Goal: Information Seeking & Learning: Learn about a topic

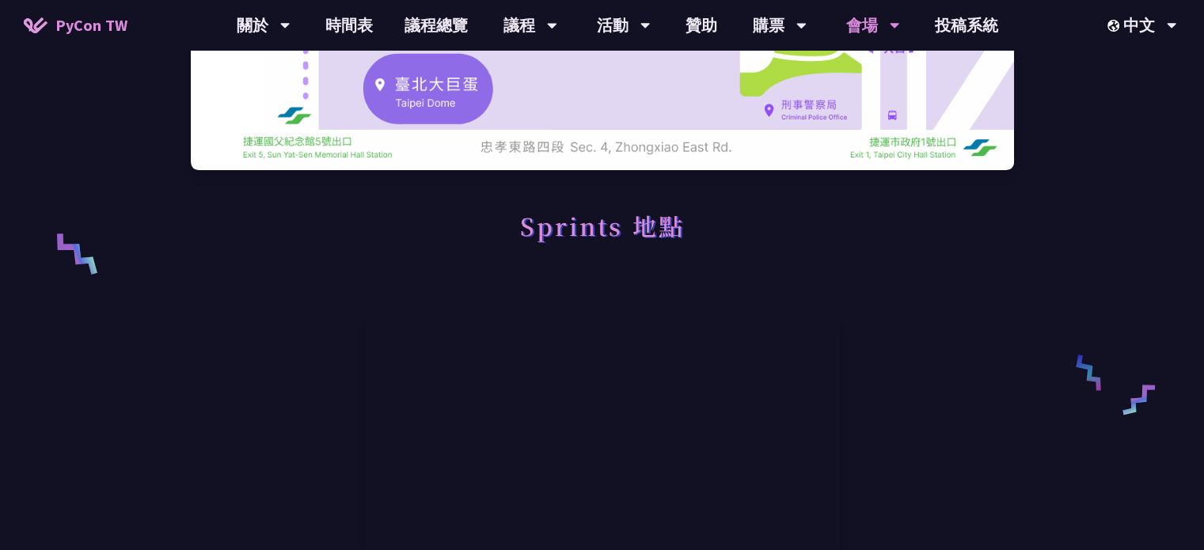
scroll to position [422, 0]
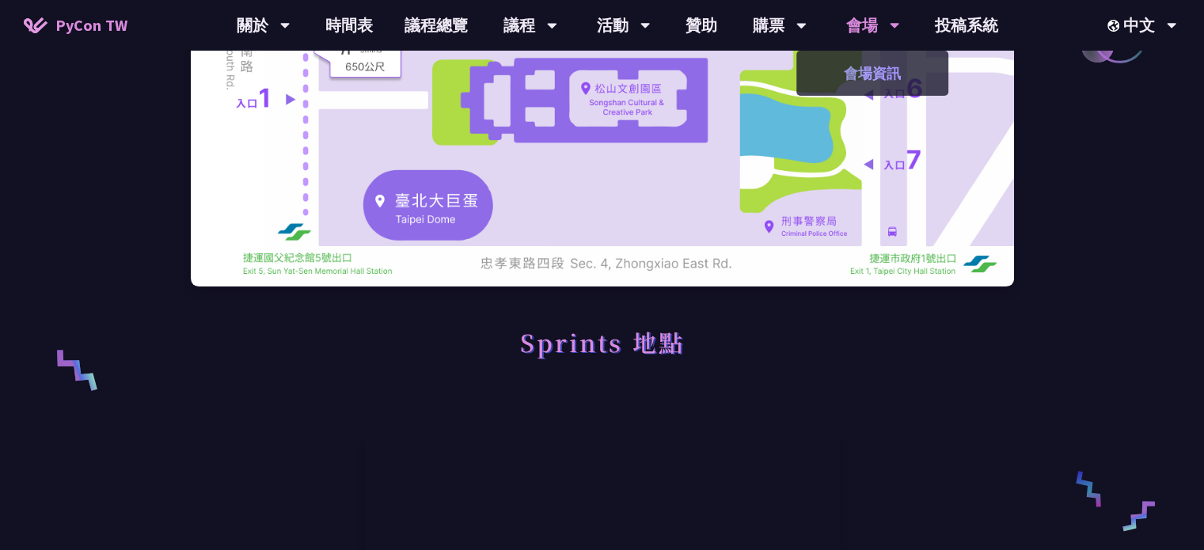
click at [865, 66] on link "會場資訊" at bounding box center [873, 73] width 152 height 37
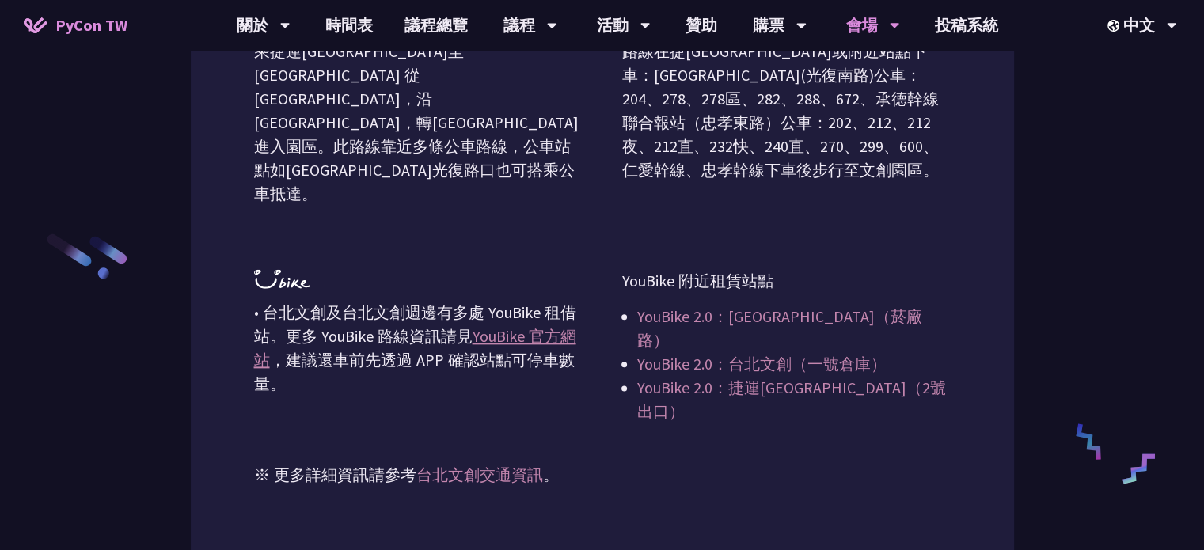
scroll to position [1883, 0]
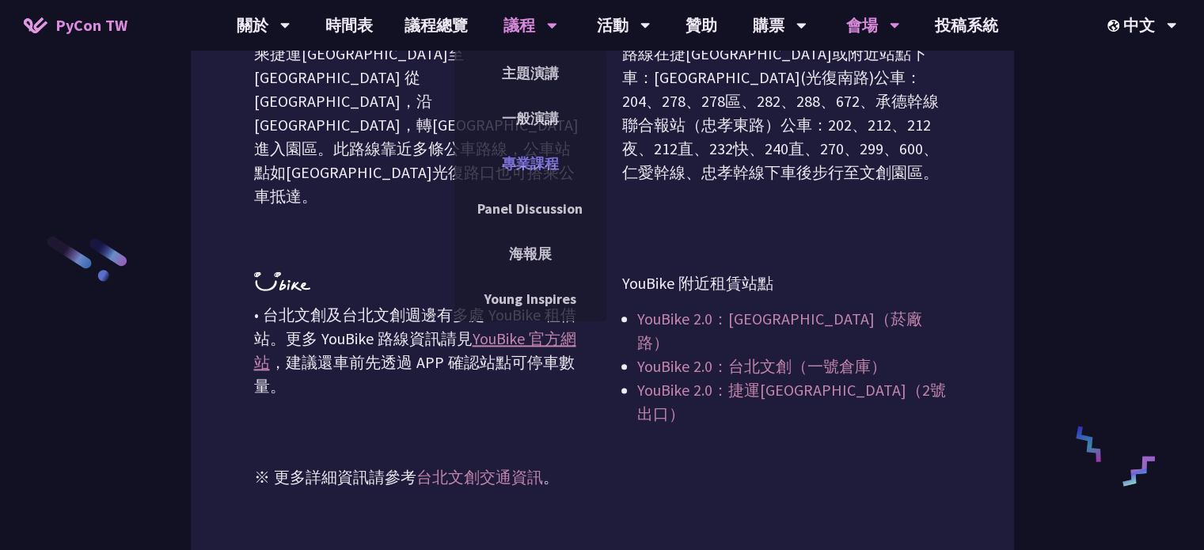
click at [539, 158] on link "專業課程" at bounding box center [530, 163] width 152 height 37
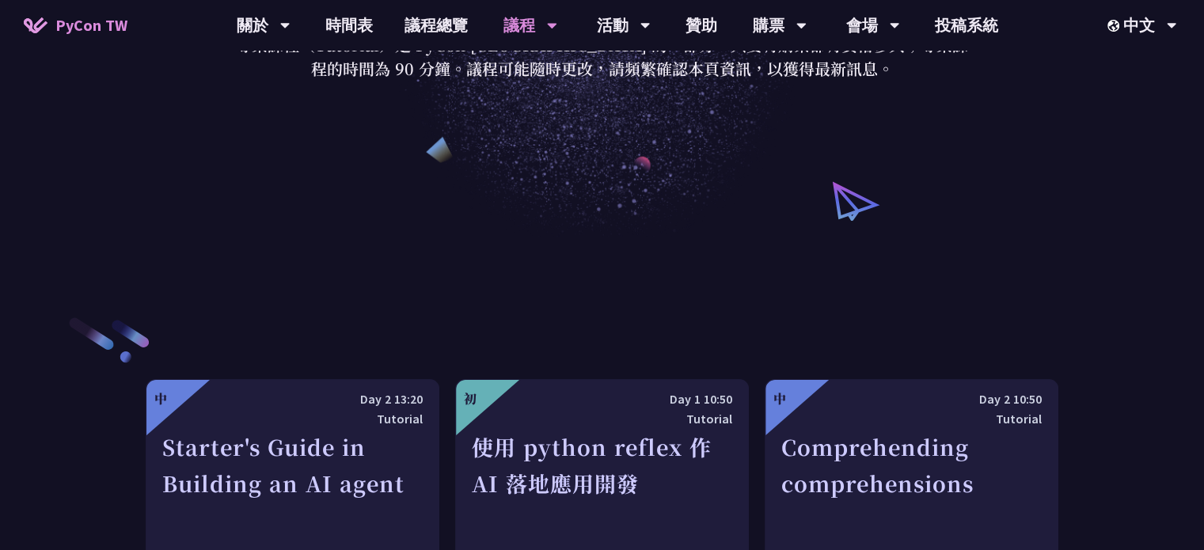
scroll to position [105, 0]
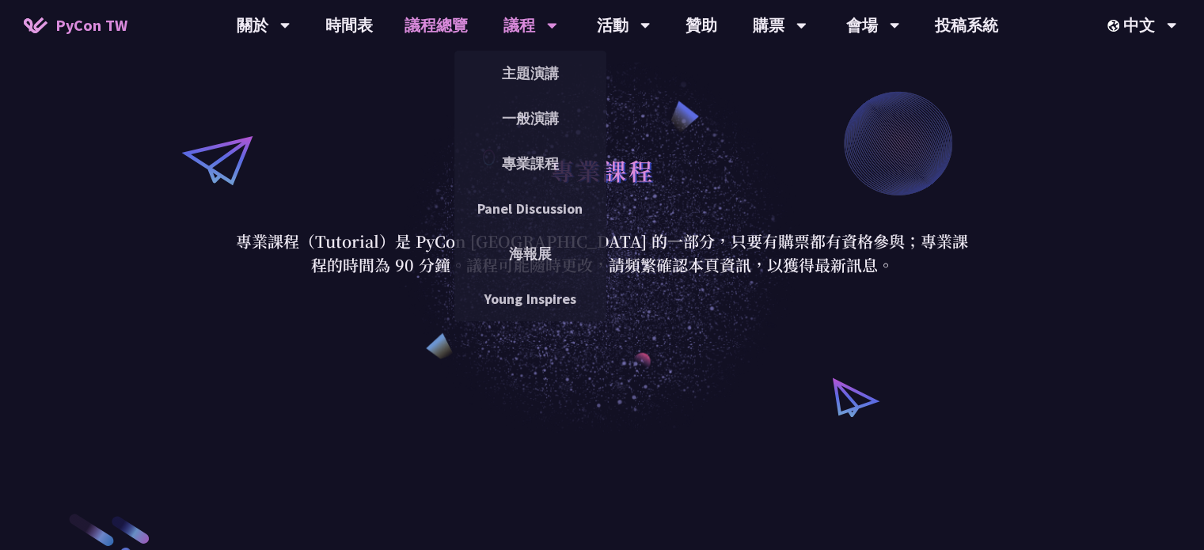
click at [442, 29] on link "議程總覽" at bounding box center [436, 25] width 95 height 51
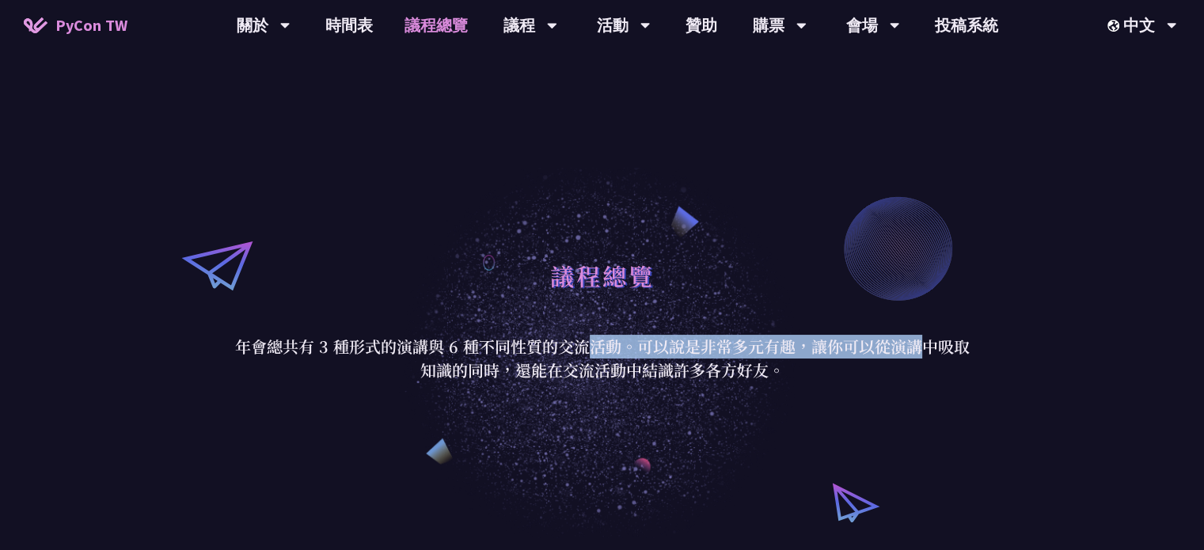
drag, startPoint x: 416, startPoint y: 349, endPoint x: 728, endPoint y: 357, distance: 312.1
click at [724, 356] on p "年會總共有 3 種形式的演講與 6 種不同性質的交流活動。可以說是非常多元有趣，讓你可以從演講中吸取知識的同時，還能在交流活動中結識許多各方好友。" at bounding box center [602, 359] width 736 height 48
click at [728, 357] on p "年會總共有 3 種形式的演講與 6 種不同性質的交流活動。可以說是非常多元有趣，讓你可以從演講中吸取知識的同時，還能在交流活動中結識許多各方好友。" at bounding box center [602, 359] width 736 height 48
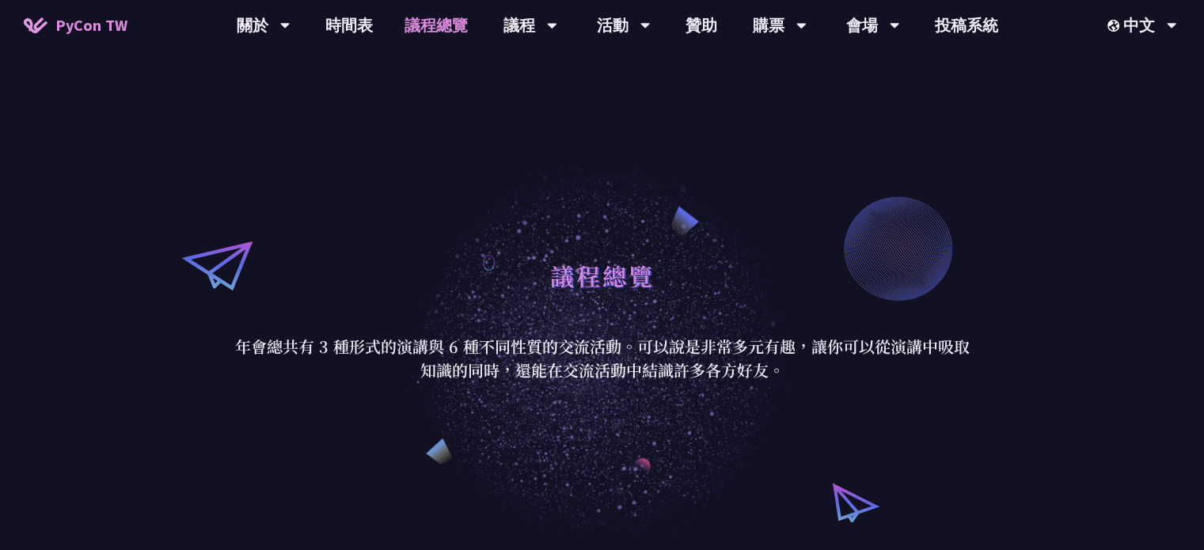
drag, startPoint x: 640, startPoint y: 371, endPoint x: 793, endPoint y: 373, distance: 153.6
click at [790, 373] on p "年會總共有 3 種形式的演講與 6 種不同性質的交流活動。可以說是非常多元有趣，讓你可以從演講中吸取知識的同時，還能在交流活動中結識許多各方好友。" at bounding box center [602, 359] width 736 height 48
click at [793, 373] on p "年會總共有 3 種形式的演講與 6 種不同性質的交流活動。可以說是非常多元有趣，讓你可以從演講中吸取知識的同時，還能在交流活動中結識許多各方好友。" at bounding box center [602, 359] width 736 height 48
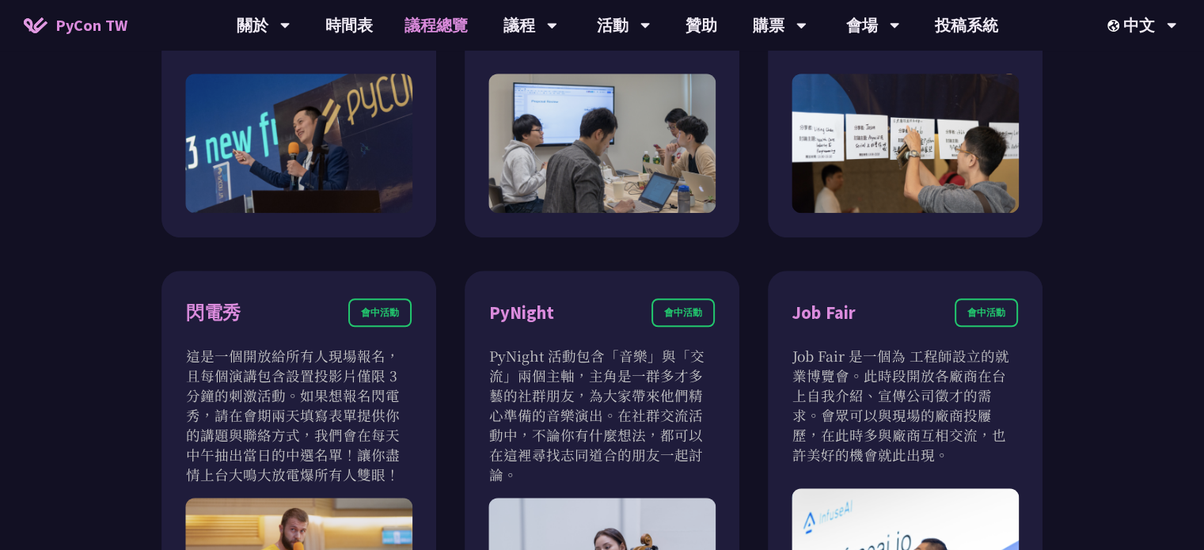
scroll to position [1372, 0]
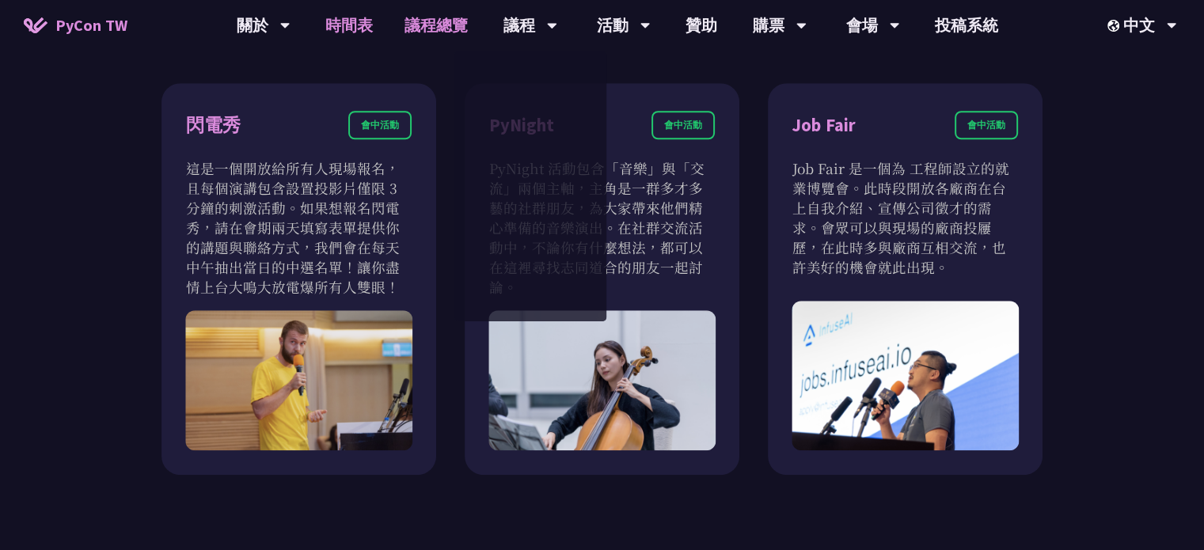
click at [342, 25] on link "時間表" at bounding box center [349, 25] width 79 height 51
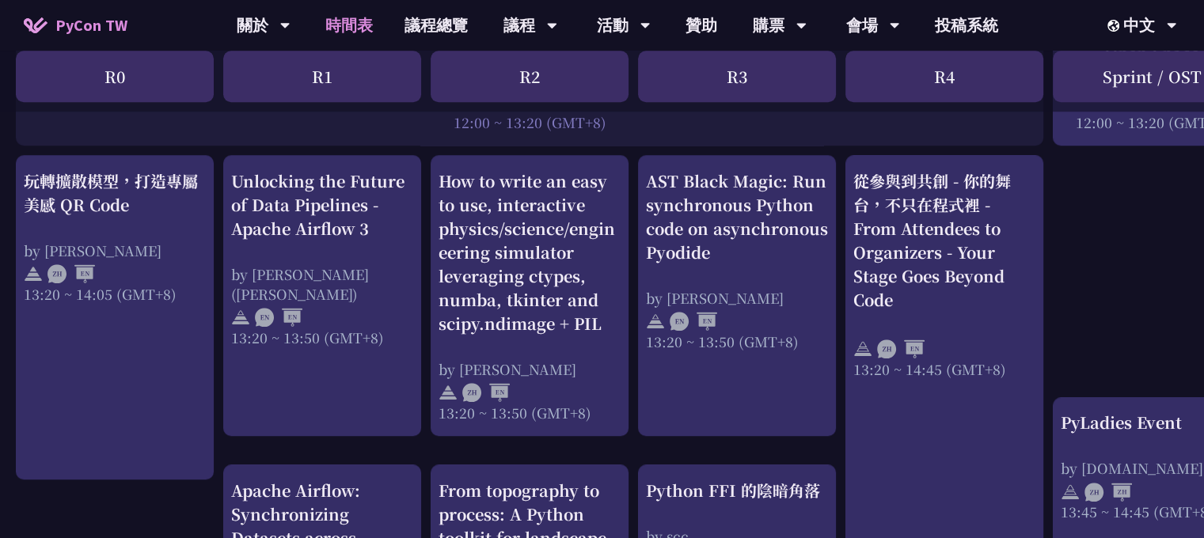
scroll to position [1267, 0]
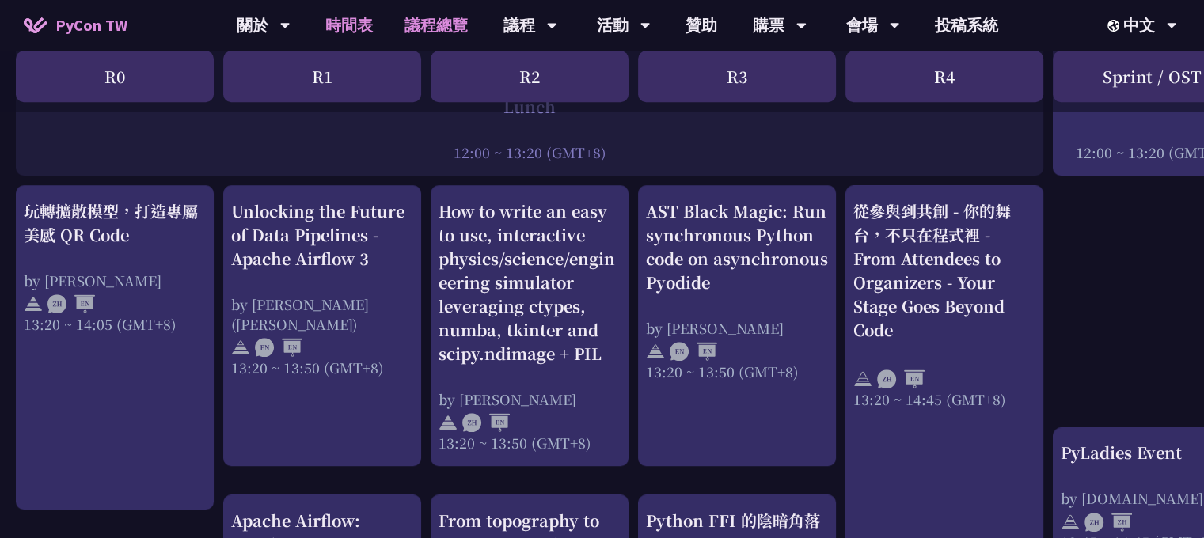
click at [444, 25] on link "議程總覽" at bounding box center [436, 25] width 95 height 51
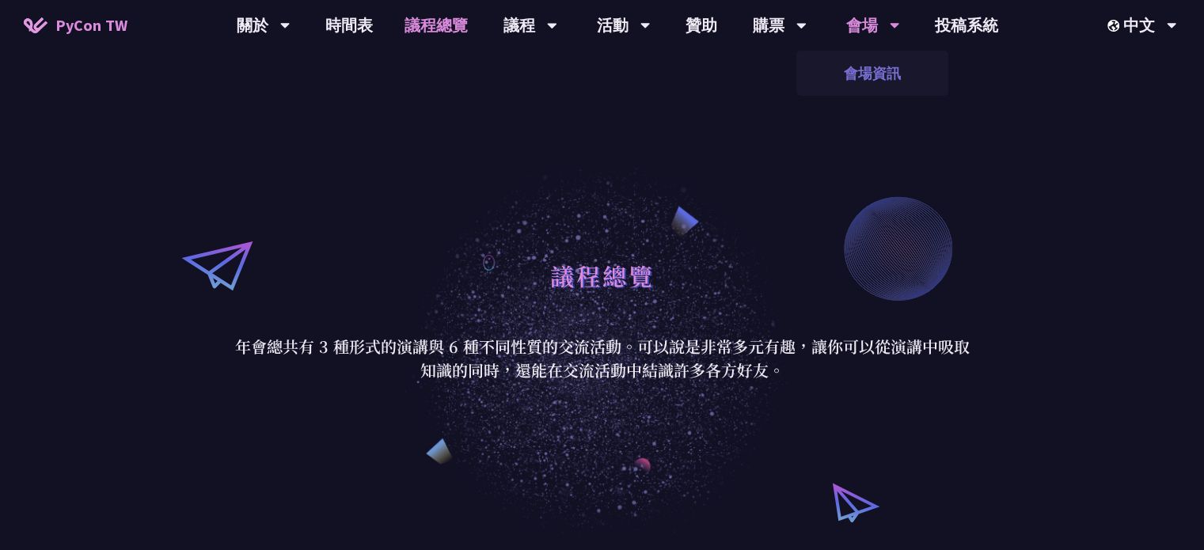
click at [861, 68] on link "會場資訊" at bounding box center [873, 73] width 152 height 37
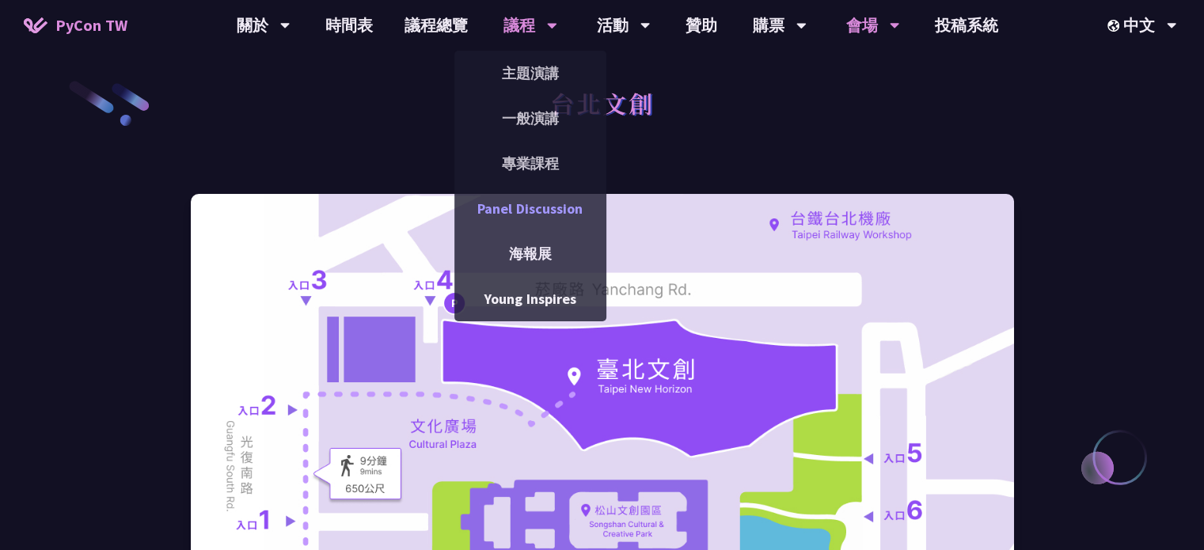
click at [523, 215] on link "Panel Discussion" at bounding box center [530, 208] width 152 height 37
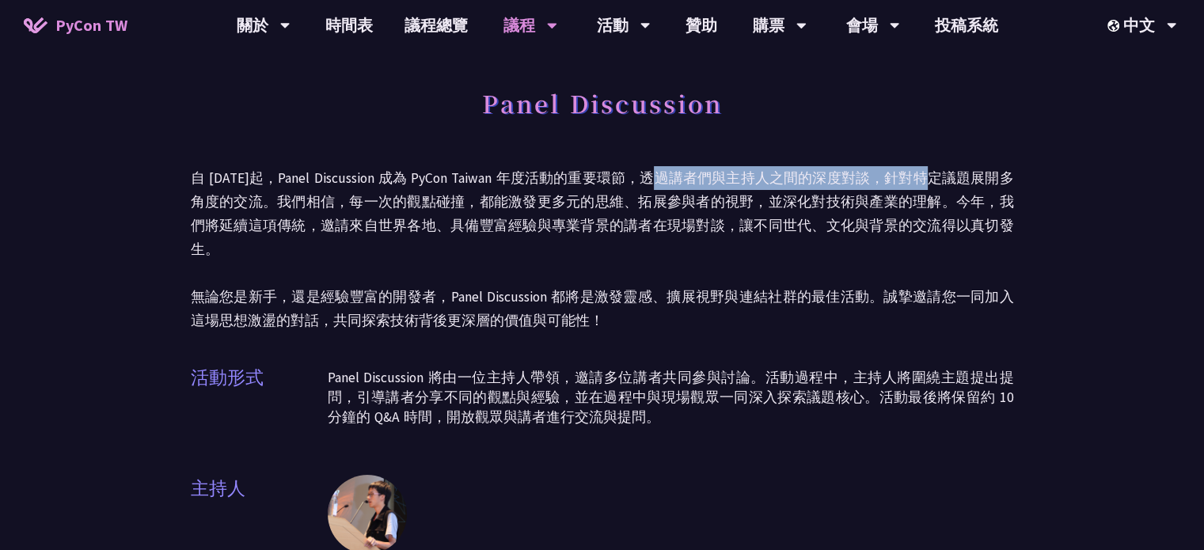
drag, startPoint x: 652, startPoint y: 173, endPoint x: 916, endPoint y: 181, distance: 264.5
click at [916, 181] on p "自 [DATE]起，Panel Discussion 成為 PyCon Taiwan 年度活動的重要環節，透過講者們與主持人之間的深度對談，針對特定議題展開多…" at bounding box center [602, 249] width 823 height 166
click at [917, 181] on p "自 [DATE]起，Panel Discussion 成為 PyCon Taiwan 年度活動的重要環節，透過講者們與主持人之間的深度對談，針對特定議題展開多…" at bounding box center [602, 249] width 823 height 166
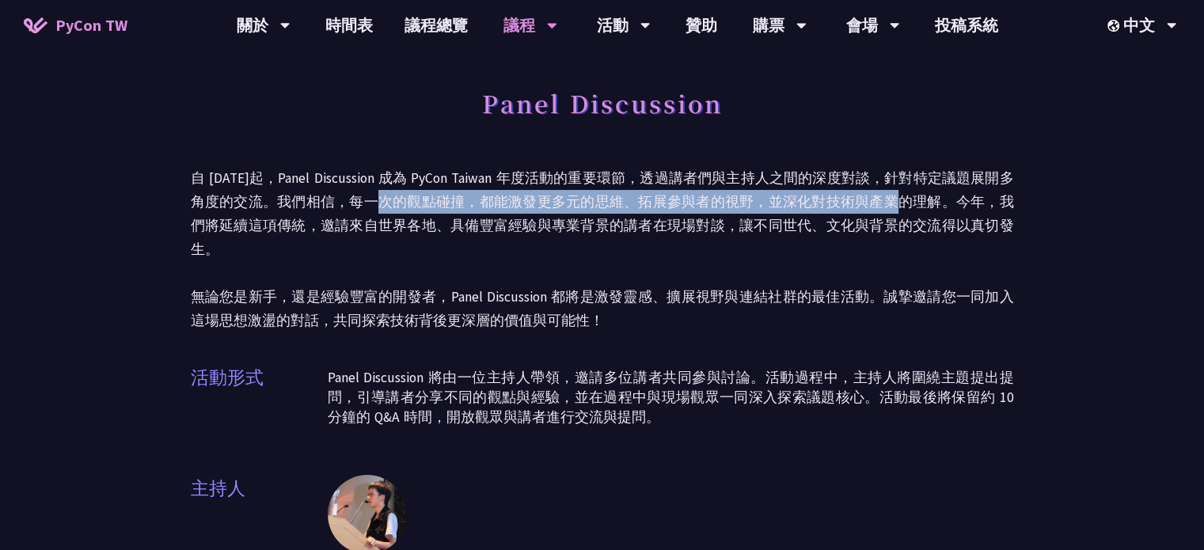
drag, startPoint x: 434, startPoint y: 196, endPoint x: 888, endPoint y: 203, distance: 453.8
click at [886, 203] on p "自 [DATE]起，Panel Discussion 成為 PyCon Taiwan 年度活動的重要環節，透過講者們與主持人之間的深度對談，針對特定議題展開多…" at bounding box center [602, 249] width 823 height 166
click at [889, 203] on p "自 [DATE]起，Panel Discussion 成為 PyCon Taiwan 年度活動的重要環節，透過講者們與主持人之間的深度對談，針對特定議題展開多…" at bounding box center [602, 249] width 823 height 166
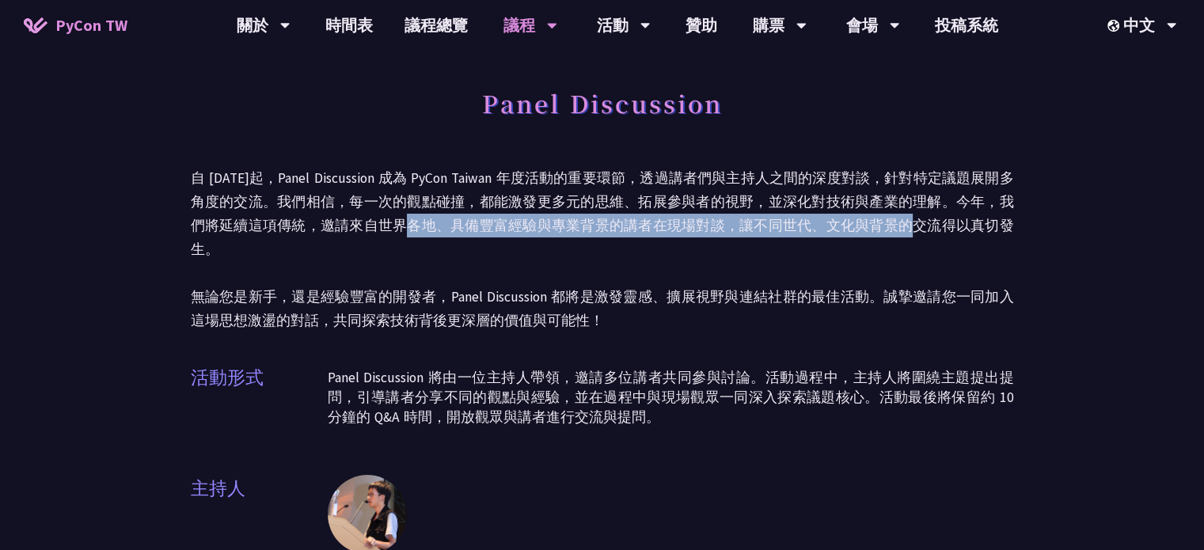
drag, startPoint x: 374, startPoint y: 218, endPoint x: 855, endPoint y: 222, distance: 481.4
click at [846, 221] on p "自 [DATE]起，Panel Discussion 成為 PyCon Taiwan 年度活動的重要環節，透過講者們與主持人之間的深度對談，針對特定議題展開多…" at bounding box center [602, 249] width 823 height 166
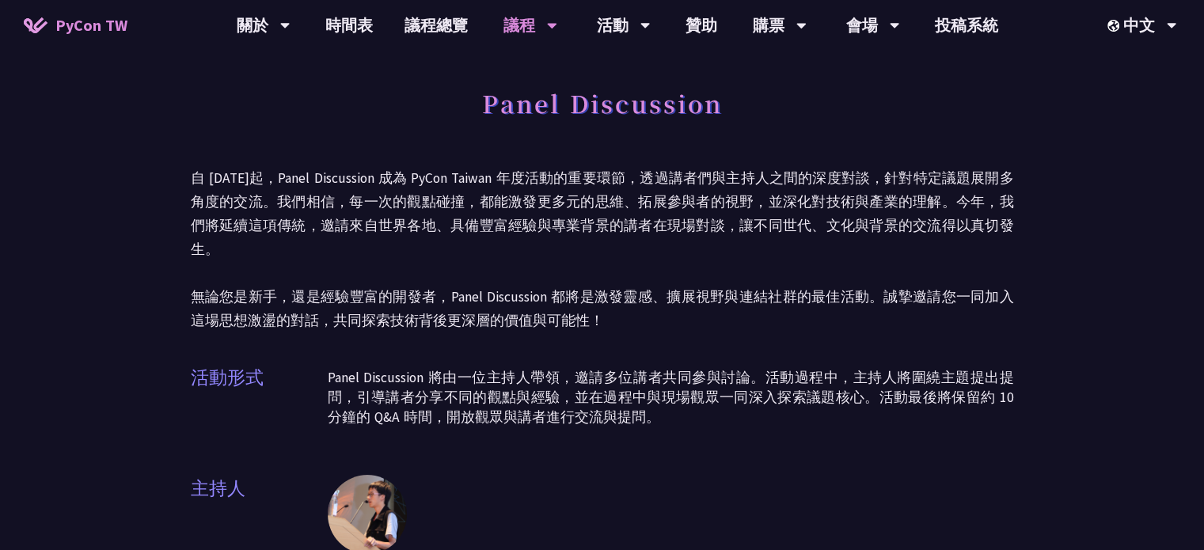
click at [858, 222] on p "自 [DATE]起，Panel Discussion 成為 PyCon Taiwan 年度活動的重要環節，透過講者們與主持人之間的深度對談，針對特定議題展開多…" at bounding box center [602, 249] width 823 height 166
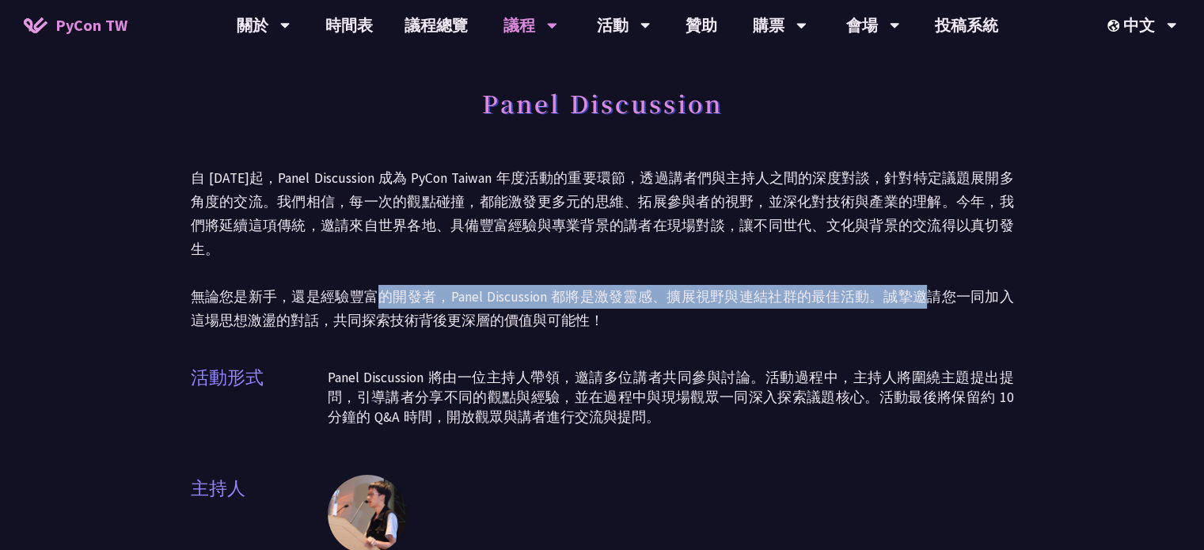
drag, startPoint x: 820, startPoint y: 278, endPoint x: 909, endPoint y: 276, distance: 88.7
click at [906, 276] on p "自 [DATE]起，Panel Discussion 成為 PyCon Taiwan 年度活動的重要環節，透過講者們與主持人之間的深度對談，針對特定議題展開多…" at bounding box center [602, 249] width 823 height 166
click at [909, 276] on p "自 [DATE]起，Panel Discussion 成為 PyCon Taiwan 年度活動的重要環節，透過講者們與主持人之間的深度對談，針對特定議題展開多…" at bounding box center [602, 249] width 823 height 166
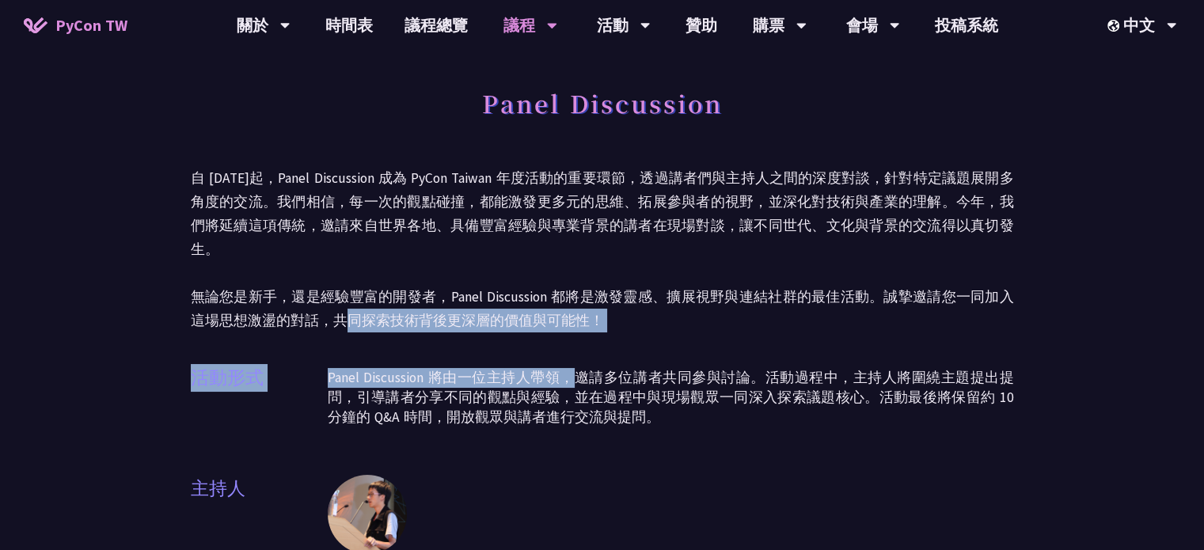
drag, startPoint x: 412, startPoint y: 300, endPoint x: 568, endPoint y: 320, distance: 157.2
click at [567, 320] on div "Panel Discussion 自 [DATE]起，Panel Discussion 成為 PyCon Taiwan 年度活動的重要環節，透過講者們與主持人…" at bounding box center [602, 409] width 823 height 661
click at [568, 320] on div "Panel Discussion 自 [DATE]起，Panel Discussion 成為 PyCon Taiwan 年度活動的重要環節，透過講者們與主持人…" at bounding box center [602, 409] width 823 height 661
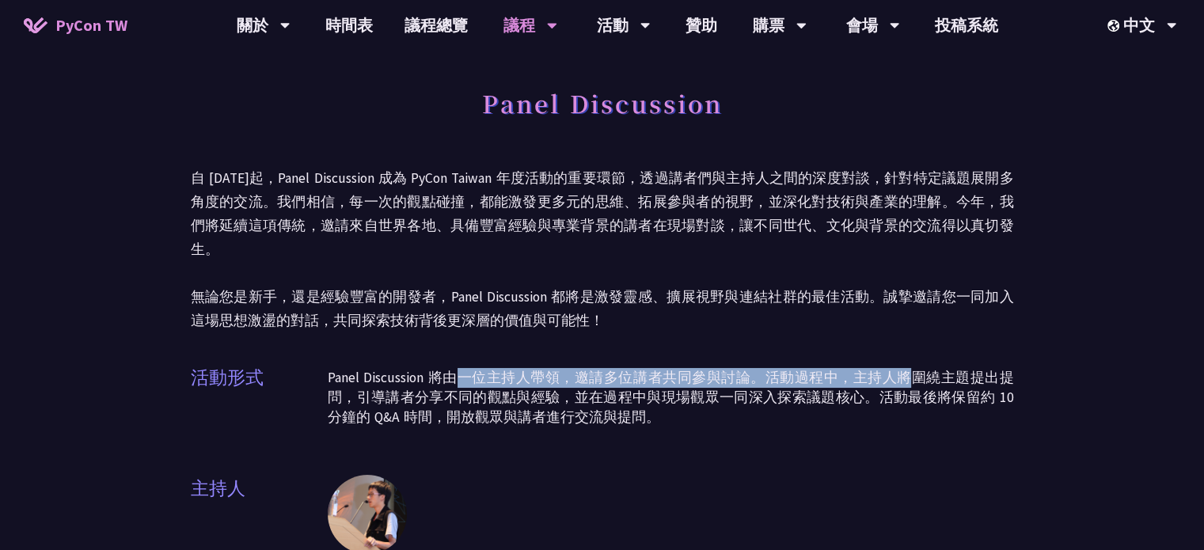
drag, startPoint x: 457, startPoint y: 356, endPoint x: 921, endPoint y: 361, distance: 464.0
click at [921, 368] on p "Panel Discussion 將由一位主持人帶領，邀請多位講者共同參與討論。活動過程中，主持人將圍繞主題提出提問，引導講者分享不同的觀點與經驗，並在過程中…" at bounding box center [671, 397] width 686 height 59
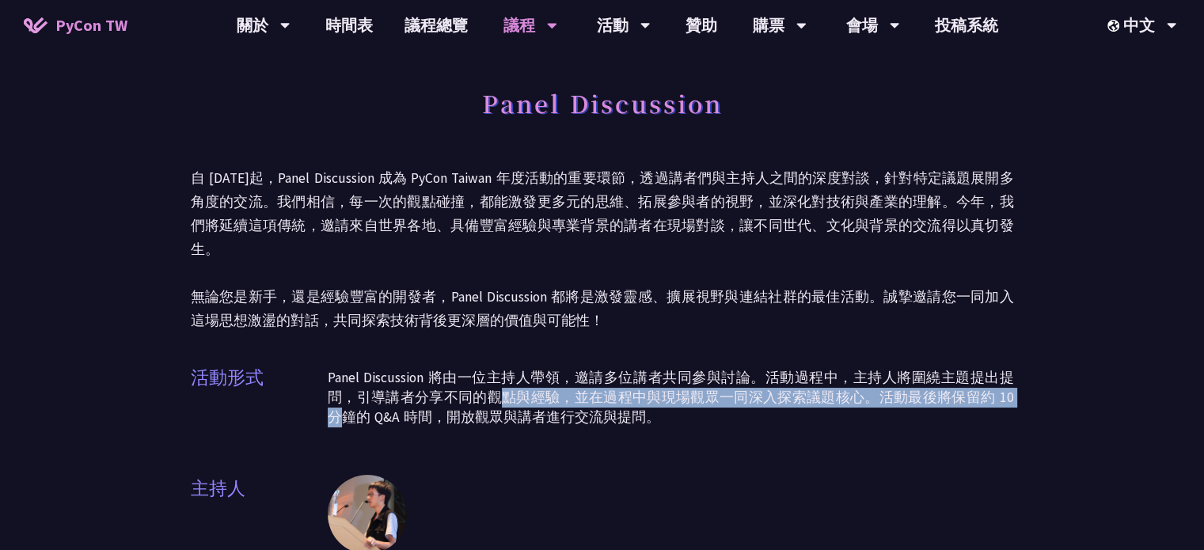
drag, startPoint x: 467, startPoint y: 373, endPoint x: 994, endPoint y: 382, distance: 527.4
click at [994, 382] on p "Panel Discussion 將由一位主持人帶領，邀請多位講者共同參與討論。活動過程中，主持人將圍繞主題提出提問，引導講者分享不同的觀點與經驗，並在過程中…" at bounding box center [671, 397] width 686 height 59
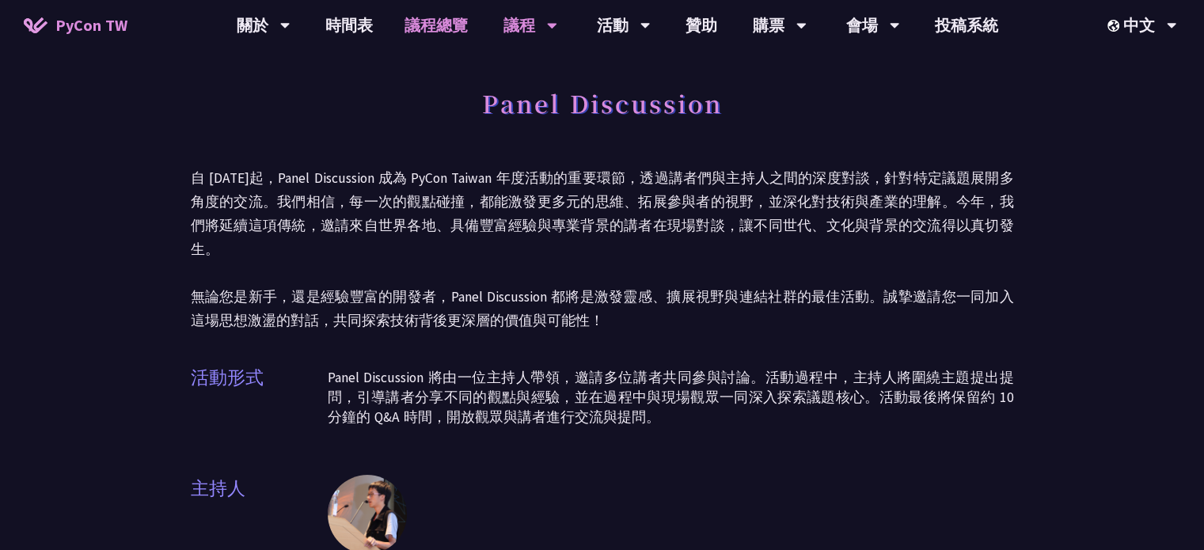
click at [423, 21] on link "議程總覽" at bounding box center [436, 25] width 95 height 51
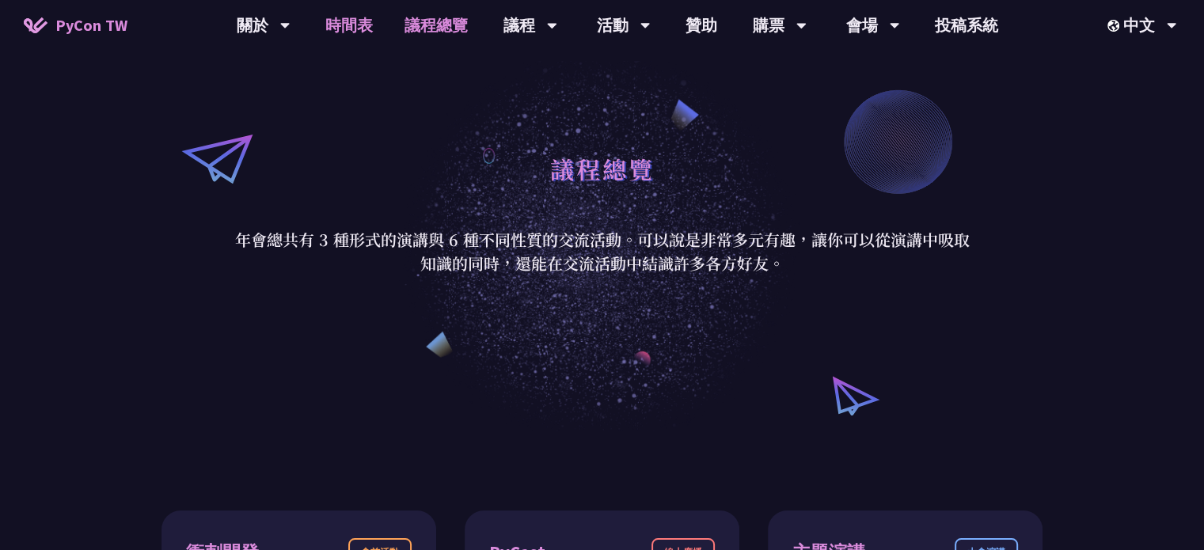
scroll to position [105, 0]
click at [350, 30] on link "時間表" at bounding box center [349, 25] width 79 height 51
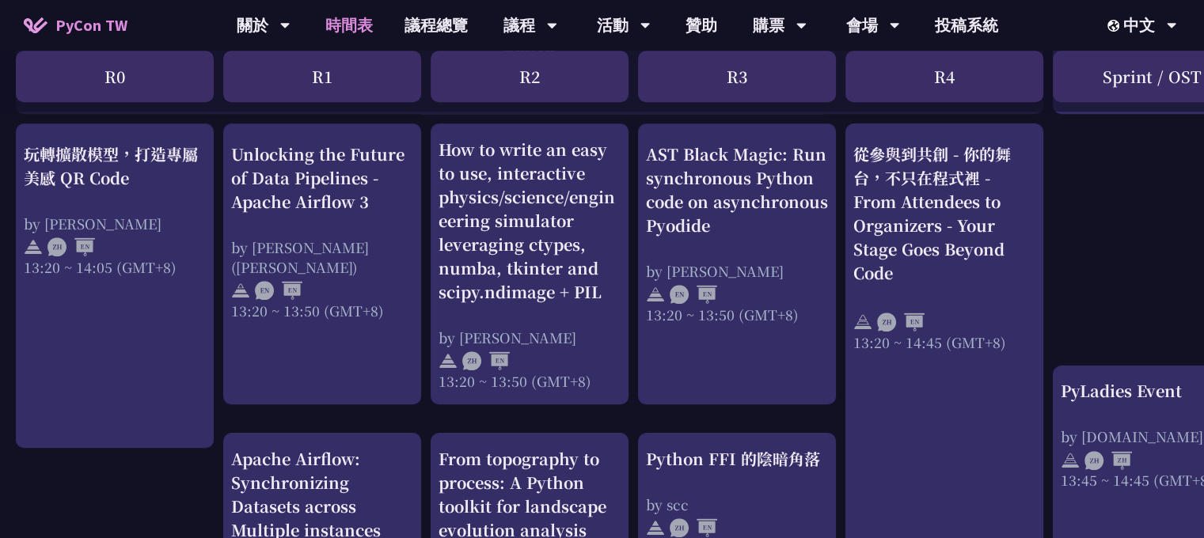
scroll to position [1267, 0]
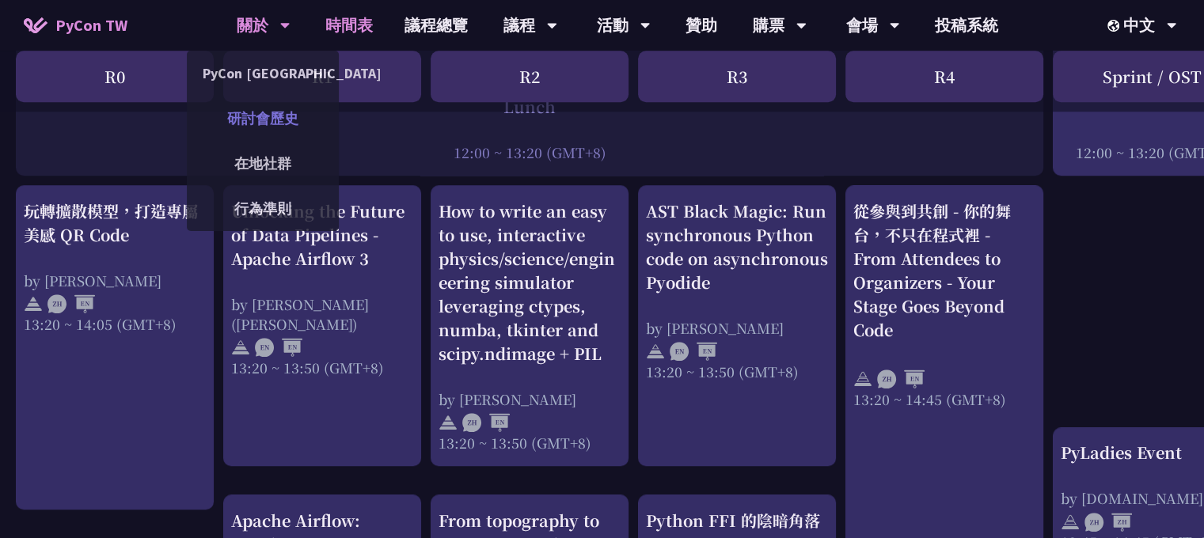
click at [274, 122] on link "研討會歷史" at bounding box center [263, 118] width 152 height 37
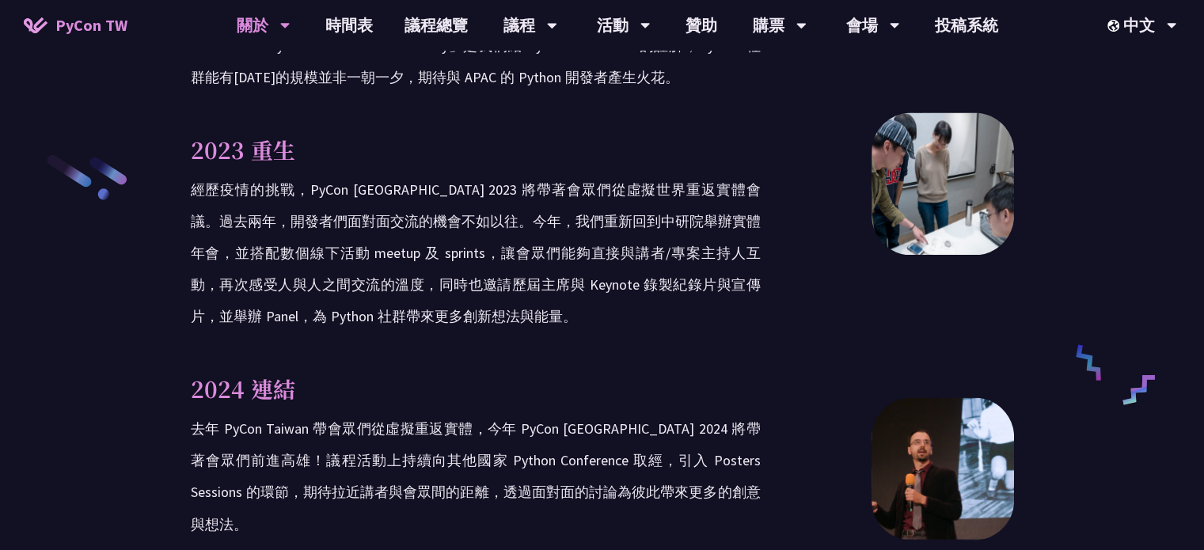
scroll to position [2534, 0]
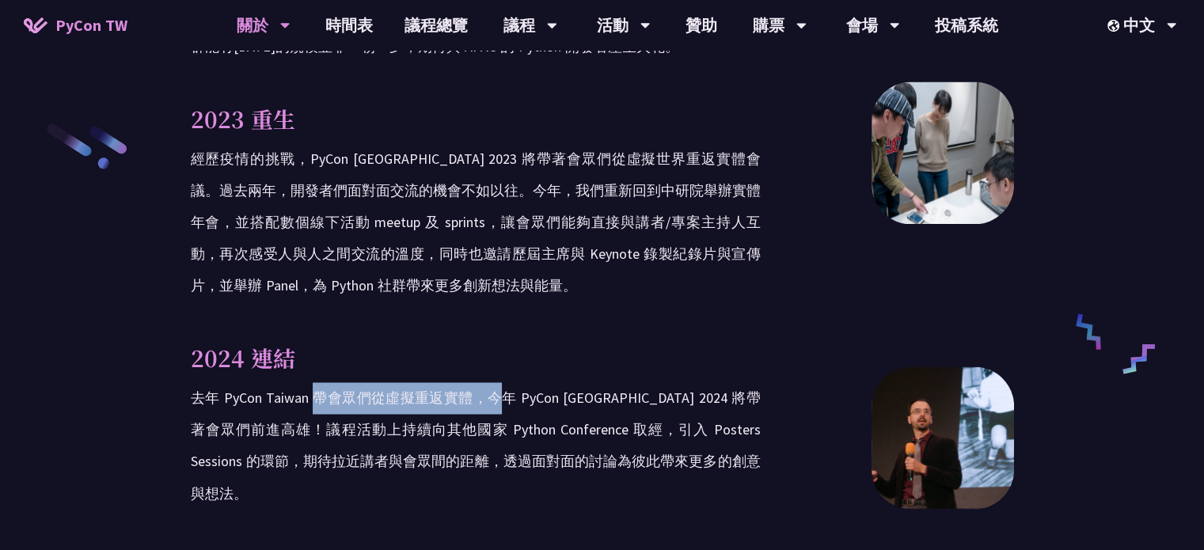
drag, startPoint x: 414, startPoint y: 365, endPoint x: 509, endPoint y: 364, distance: 95.0
click at [509, 382] on p "去年 PyCon Taiwan 帶會眾們從虛擬重返實體，今年 PyCon [GEOGRAPHIC_DATA] 2024 將帶著會眾們前進高雄！議程活動上持續向…" at bounding box center [476, 445] width 570 height 127
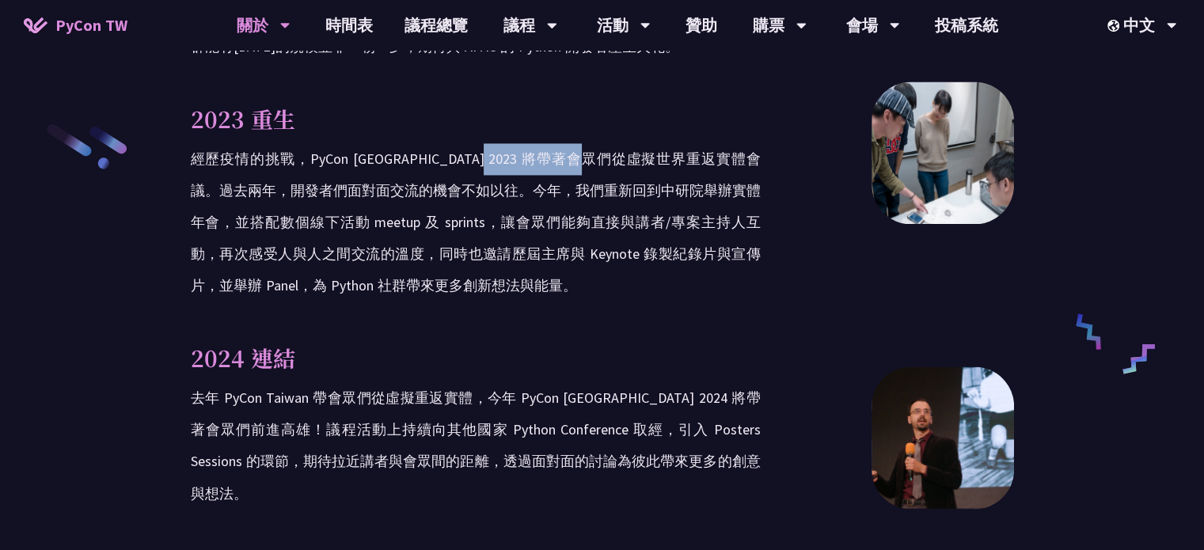
drag, startPoint x: 624, startPoint y: 134, endPoint x: 664, endPoint y: 146, distance: 42.1
click at [664, 145] on p "經歷疫情的挑戰，PyCon [GEOGRAPHIC_DATA] 2023 將帶著會眾們從虛擬世界重返實體會議。過去兩年，開發者們面對面交流的機會不如以往。今年…" at bounding box center [476, 222] width 570 height 158
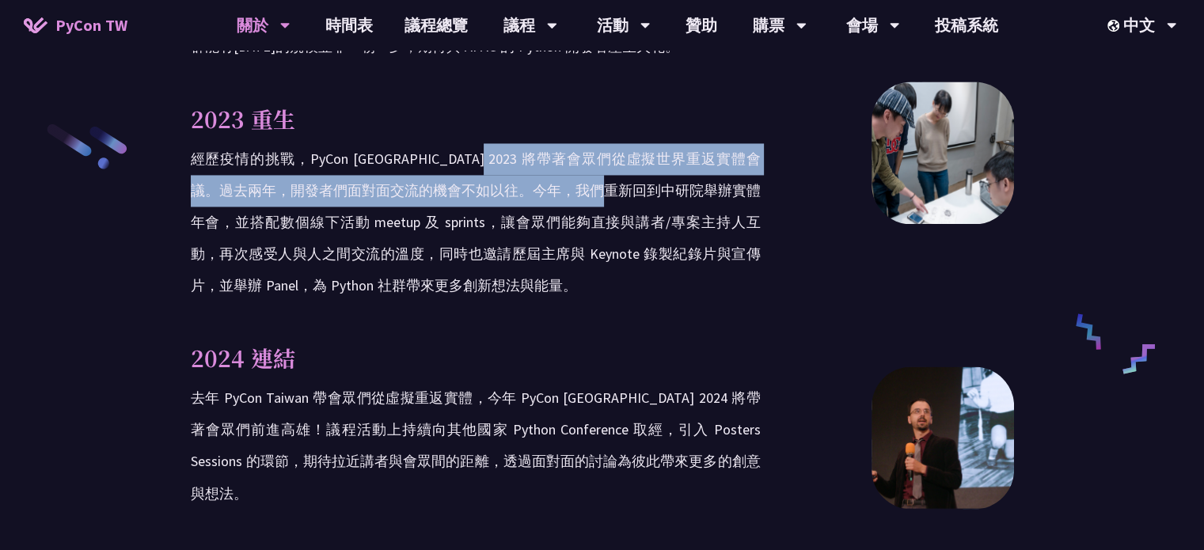
click at [664, 146] on p "經歷疫情的挑戰，PyCon [GEOGRAPHIC_DATA] 2023 將帶著會眾們從虛擬世界重返實體會議。過去兩年，開發者們面對面交流的機會不如以往。今年…" at bounding box center [476, 222] width 570 height 158
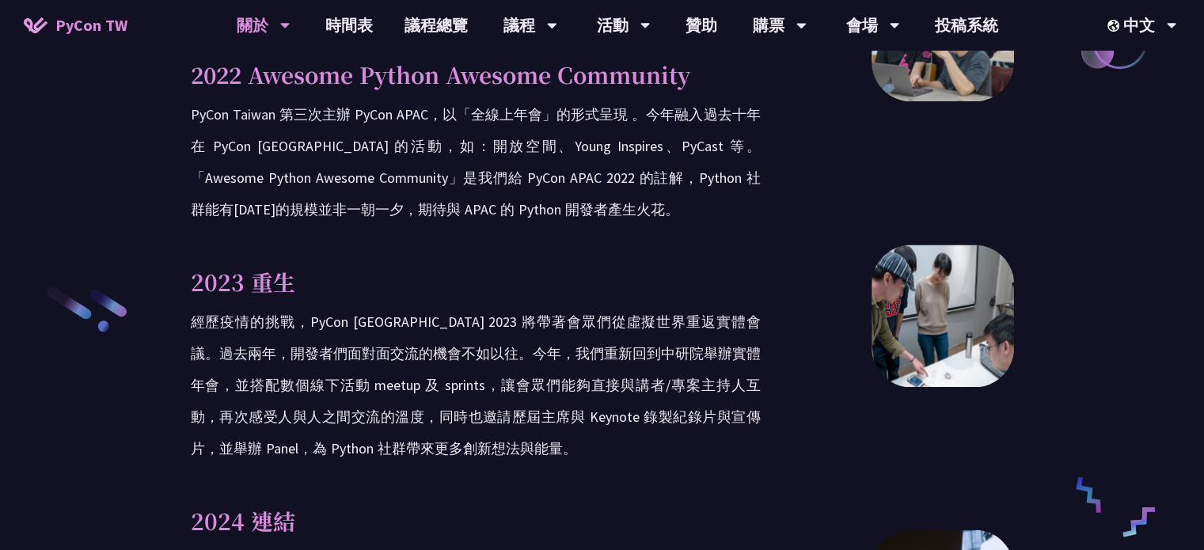
scroll to position [2217, 0]
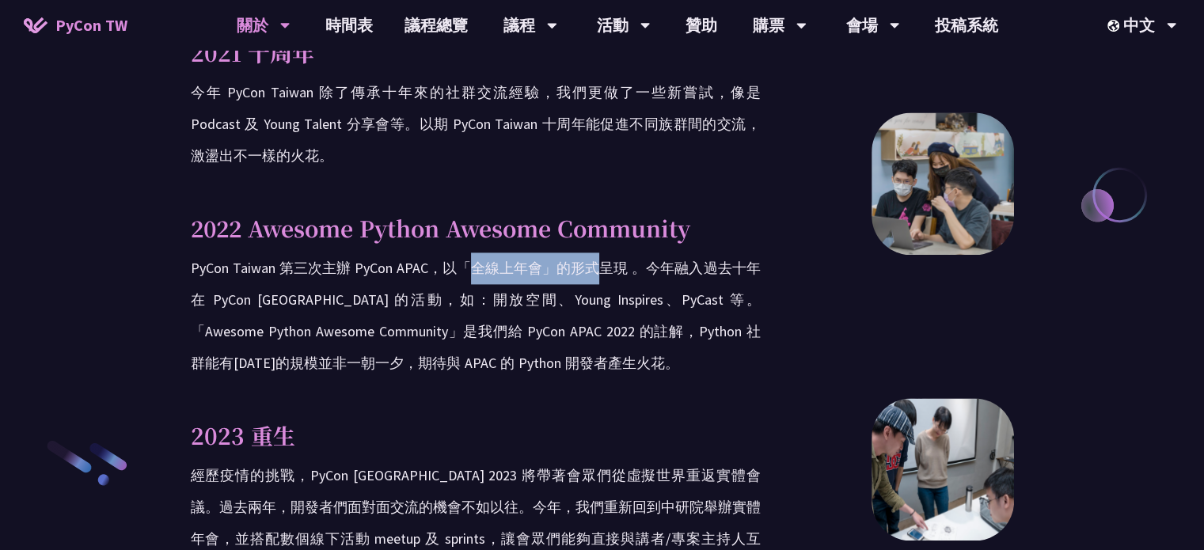
drag, startPoint x: 469, startPoint y: 239, endPoint x: 599, endPoint y: 240, distance: 129.9
click at [599, 253] on p "PyCon Taiwan 第三次主辦 PyCon APAC，以「全線上年會」的形式呈現 。今年融入過去十年在 PyCon [GEOGRAPHIC_DATA] …" at bounding box center [476, 316] width 570 height 127
drag, startPoint x: 393, startPoint y: 240, endPoint x: 573, endPoint y: 240, distance: 180.5
click at [572, 253] on p "PyCon Taiwan 第三次主辦 PyCon APAC，以「全線上年會」的形式呈現 。今年融入過去十年在 PyCon [GEOGRAPHIC_DATA] …" at bounding box center [476, 316] width 570 height 127
click at [573, 253] on p "PyCon Taiwan 第三次主辦 PyCon APAC，以「全線上年會」的形式呈現 。今年融入過去十年在 PyCon [GEOGRAPHIC_DATA] …" at bounding box center [476, 316] width 570 height 127
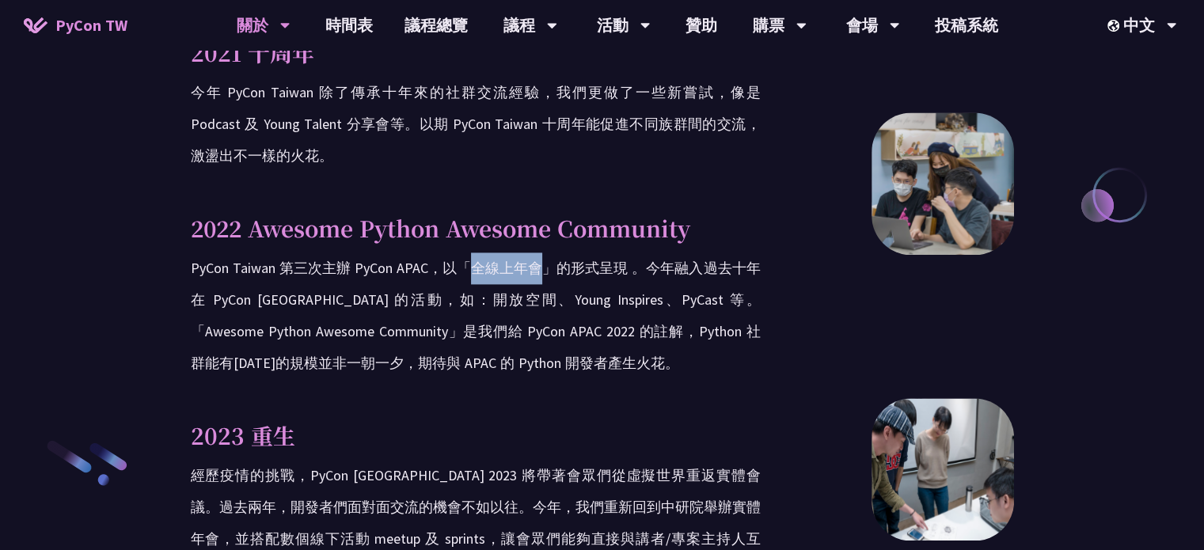
drag, startPoint x: 473, startPoint y: 239, endPoint x: 590, endPoint y: 235, distance: 117.2
click at [579, 253] on p "PyCon Taiwan 第三次主辦 PyCon APAC，以「全線上年會」的形式呈現 。今年融入過去十年在 PyCon [GEOGRAPHIC_DATA] …" at bounding box center [476, 316] width 570 height 127
click at [591, 253] on p "PyCon Taiwan 第三次主辦 PyCon APAC，以「全線上年會」的形式呈現 。今年融入過去十年在 PyCon [GEOGRAPHIC_DATA] …" at bounding box center [476, 316] width 570 height 127
drag, startPoint x: 546, startPoint y: 238, endPoint x: 722, endPoint y: 246, distance: 176.0
click at [711, 253] on p "PyCon Taiwan 第三次主辦 PyCon APAC，以「全線上年會」的形式呈現 。今年融入過去十年在 PyCon [GEOGRAPHIC_DATA] …" at bounding box center [476, 316] width 570 height 127
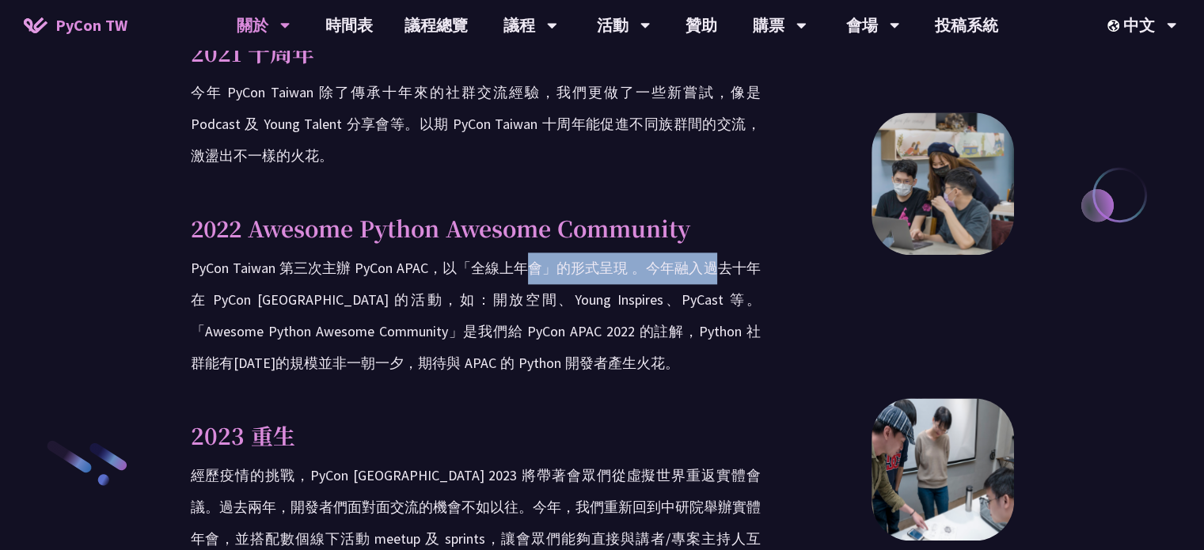
click at [722, 253] on p "PyCon Taiwan 第三次主辦 PyCon APAC，以「全線上年會」的形式呈現 。今年融入過去十年在 PyCon [GEOGRAPHIC_DATA] …" at bounding box center [476, 316] width 570 height 127
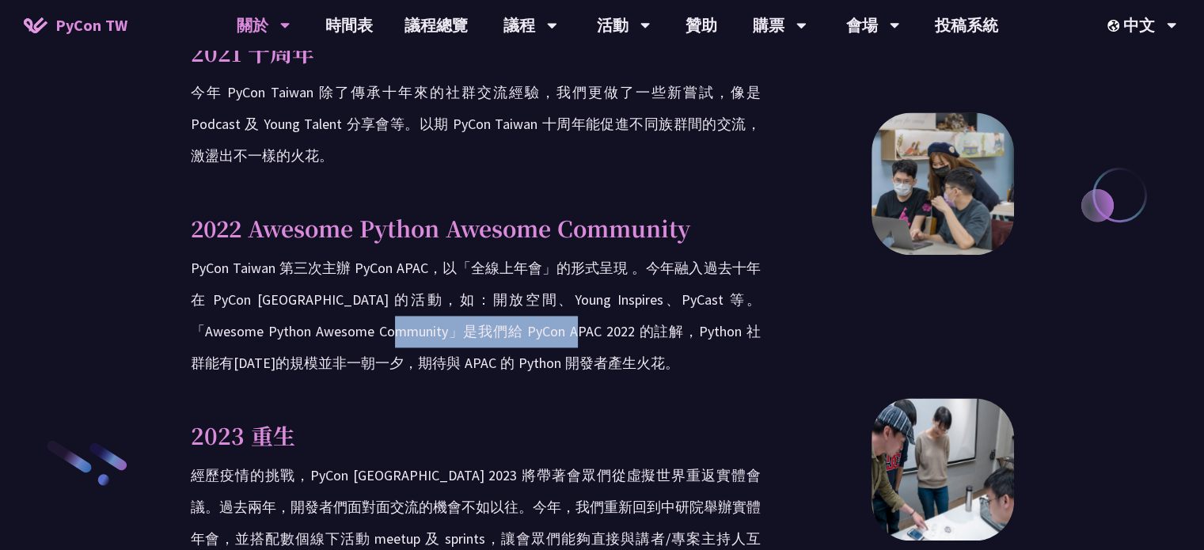
drag, startPoint x: 386, startPoint y: 308, endPoint x: 654, endPoint y: 310, distance: 267.6
click at [650, 310] on p "PyCon Taiwan 第三次主辦 PyCon APAC，以「全線上年會」的形式呈現 。今年融入過去十年在 PyCon [GEOGRAPHIC_DATA] …" at bounding box center [476, 316] width 570 height 127
click at [659, 310] on p "PyCon Taiwan 第三次主辦 PyCon APAC，以「全線上年會」的形式呈現 。今年融入過去十年在 PyCon [GEOGRAPHIC_DATA] …" at bounding box center [476, 316] width 570 height 127
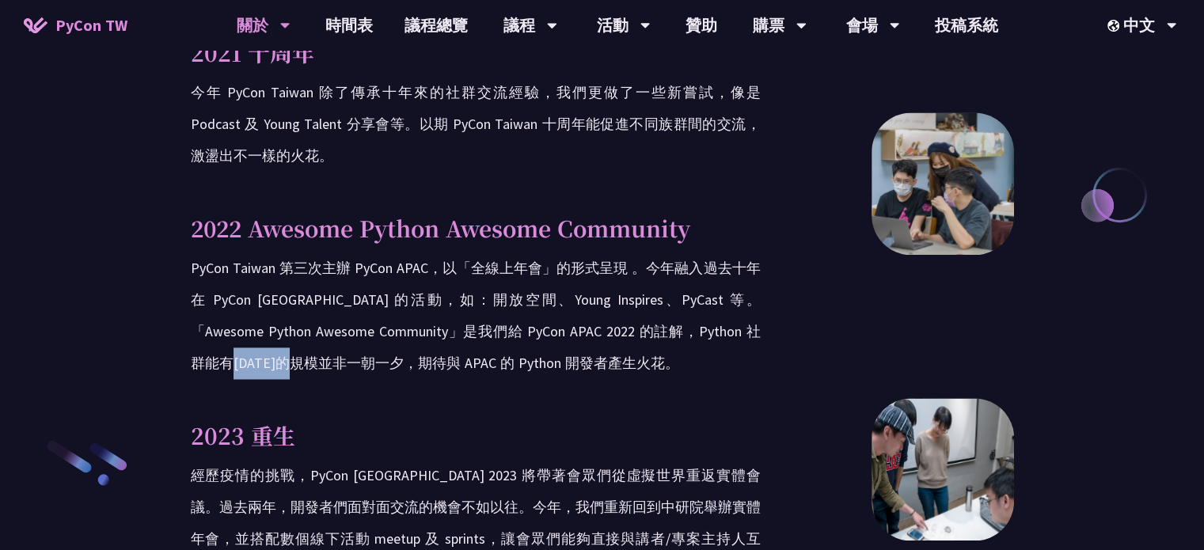
drag, startPoint x: 269, startPoint y: 327, endPoint x: 447, endPoint y: 328, distance: 177.4
click at [429, 325] on p "PyCon Taiwan 第三次主辦 PyCon APAC，以「全線上年會」的形式呈現 。今年融入過去十年在 PyCon [GEOGRAPHIC_DATA] …" at bounding box center [476, 316] width 570 height 127
click at [447, 328] on p "PyCon Taiwan 第三次主辦 PyCon APAC，以「全線上年會」的形式呈現 。今年融入過去十年在 PyCon [GEOGRAPHIC_DATA] …" at bounding box center [476, 316] width 570 height 127
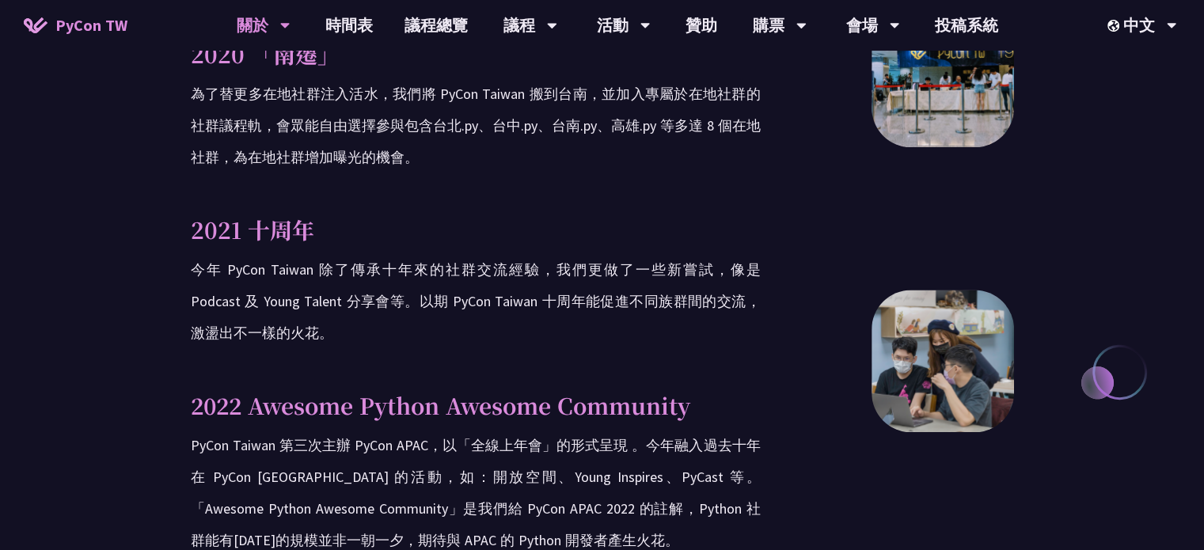
scroll to position [1819, 0]
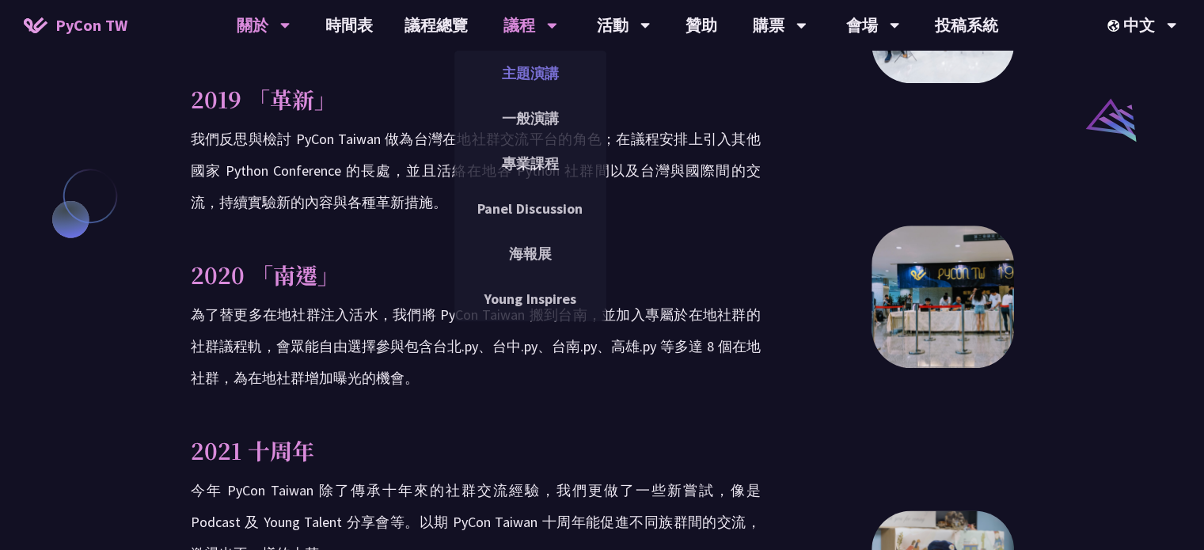
click at [520, 73] on link "主題演講" at bounding box center [530, 73] width 152 height 37
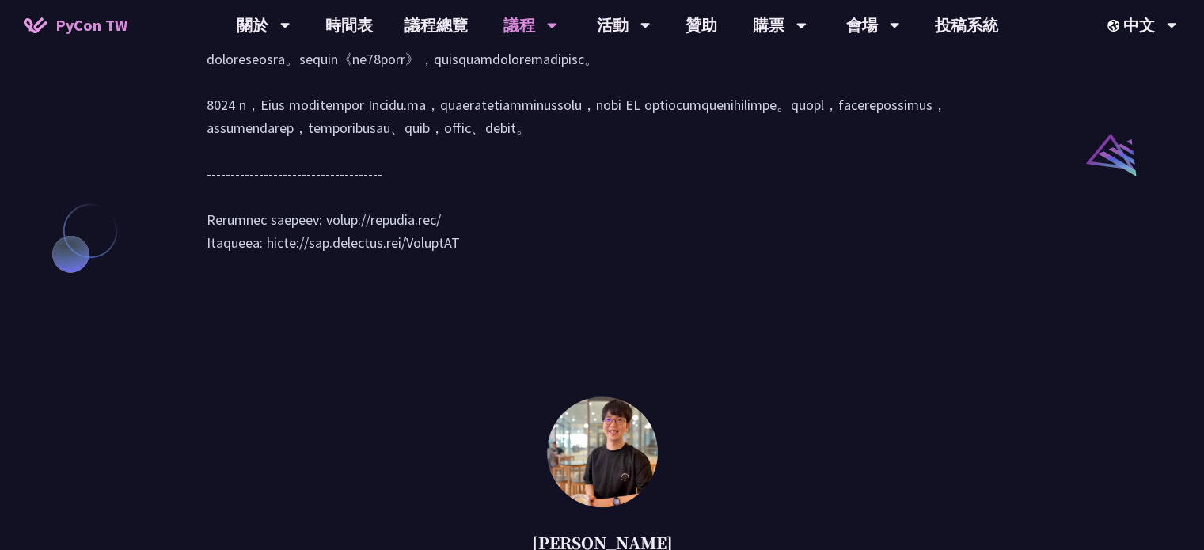
scroll to position [1795, 0]
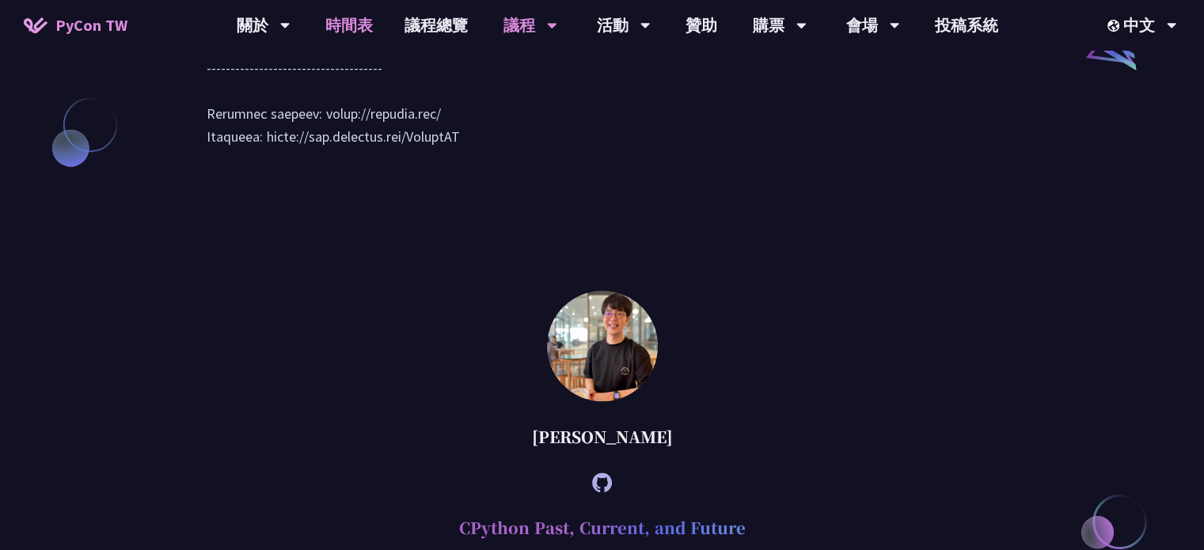
click at [357, 34] on link "時間表" at bounding box center [349, 25] width 79 height 51
